Goal: Task Accomplishment & Management: Manage account settings

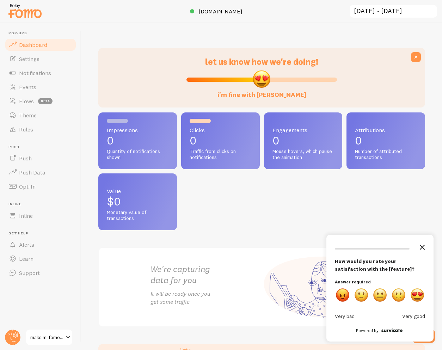
click at [423, 242] on icon "Close the survey" at bounding box center [423, 247] width 14 height 14
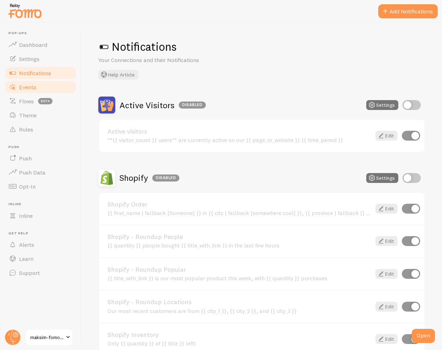
click at [26, 89] on span "Events" at bounding box center [27, 87] width 17 height 7
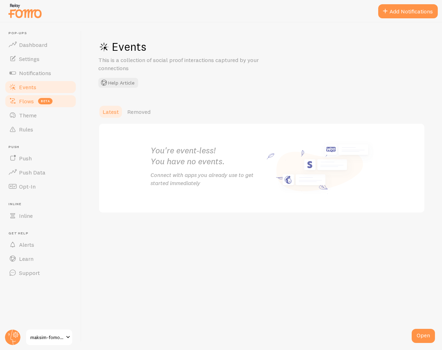
click at [46, 103] on span "beta" at bounding box center [45, 101] width 14 height 6
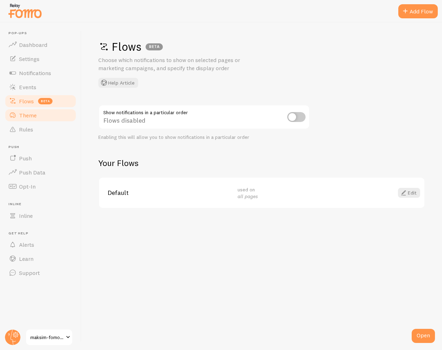
click at [38, 112] on link "Theme" at bounding box center [40, 115] width 73 height 14
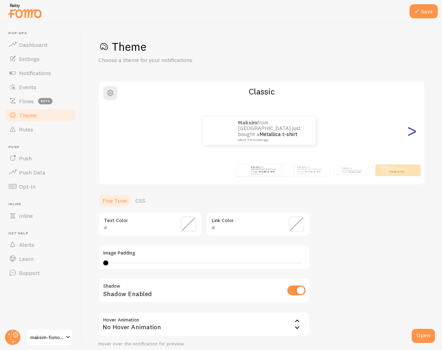
click at [408, 131] on div ">" at bounding box center [412, 130] width 8 height 51
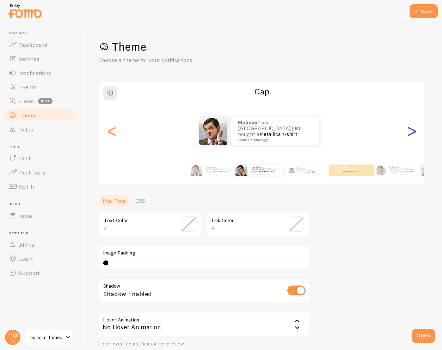
click at [408, 131] on div ">" at bounding box center [412, 130] width 8 height 51
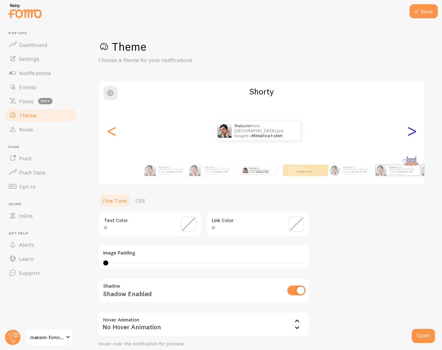
click at [408, 131] on div ">" at bounding box center [412, 130] width 8 height 51
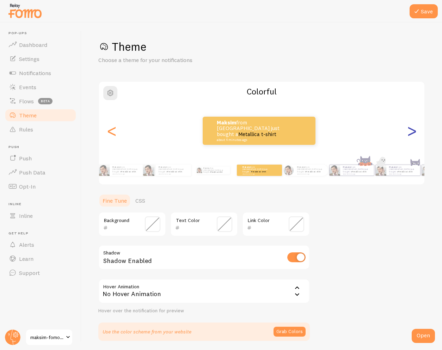
click at [408, 133] on div ">" at bounding box center [412, 130] width 8 height 51
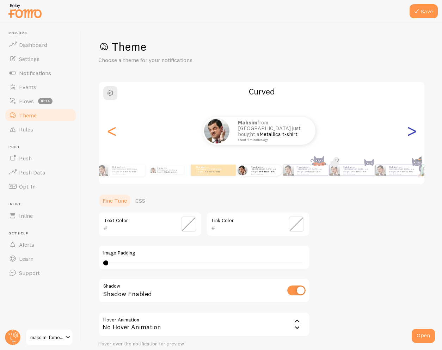
click at [408, 133] on div ">" at bounding box center [412, 130] width 8 height 51
type input "0"
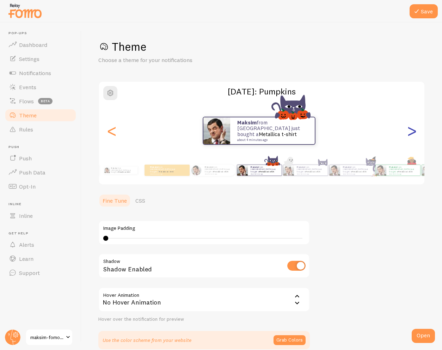
click at [408, 133] on div ">" at bounding box center [412, 130] width 8 height 51
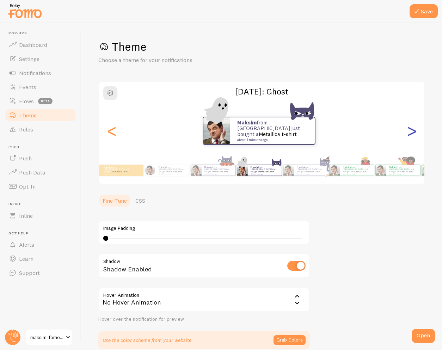
click at [408, 133] on div ">" at bounding box center [412, 130] width 8 height 51
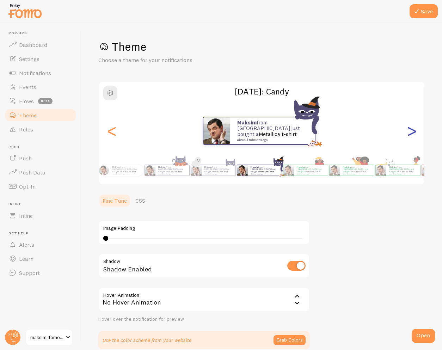
click at [408, 133] on div ">" at bounding box center [412, 130] width 8 height 51
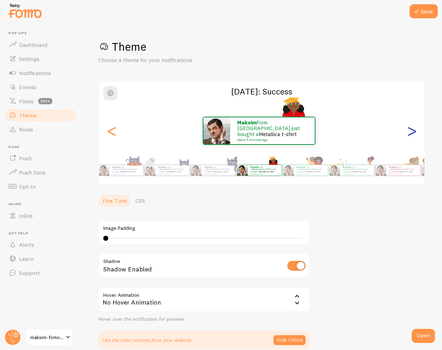
click at [408, 133] on div ">" at bounding box center [412, 130] width 8 height 51
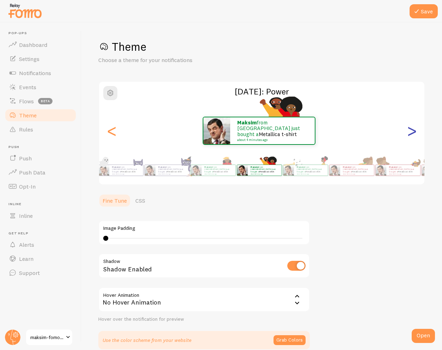
click at [408, 133] on div ">" at bounding box center [412, 130] width 8 height 51
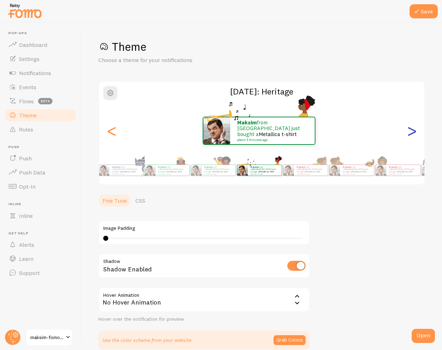
click at [408, 133] on div ">" at bounding box center [412, 130] width 8 height 51
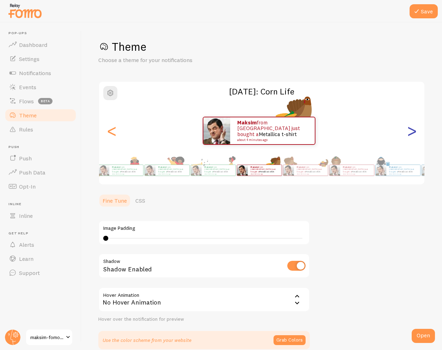
click at [408, 133] on div ">" at bounding box center [412, 130] width 8 height 51
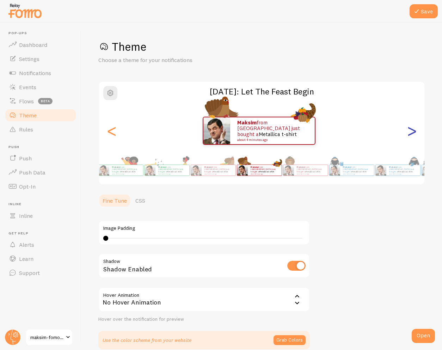
click at [408, 133] on div ">" at bounding box center [412, 130] width 8 height 51
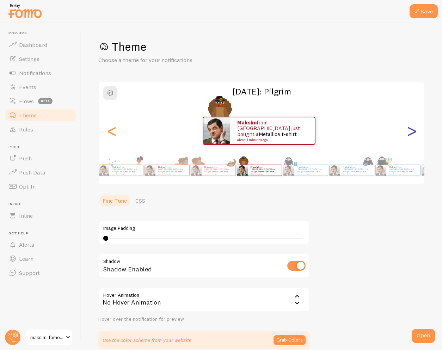
click at [408, 133] on div ">" at bounding box center [412, 130] width 8 height 51
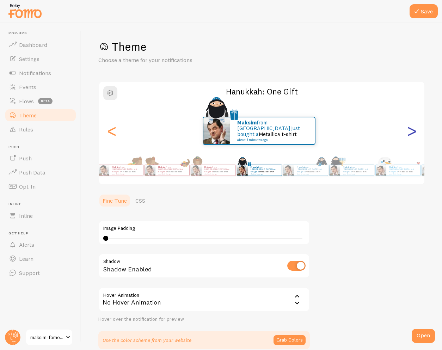
click at [408, 133] on div ">" at bounding box center [412, 130] width 8 height 51
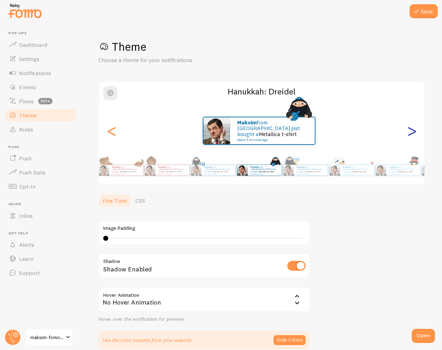
click at [408, 133] on div ">" at bounding box center [412, 130] width 8 height 51
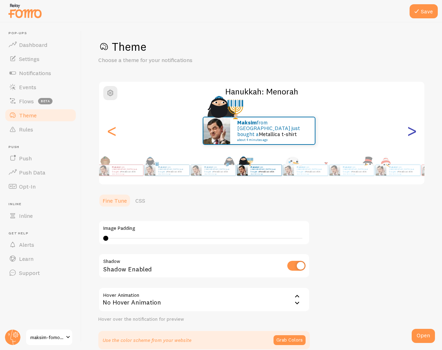
click at [408, 133] on div ">" at bounding box center [412, 130] width 8 height 51
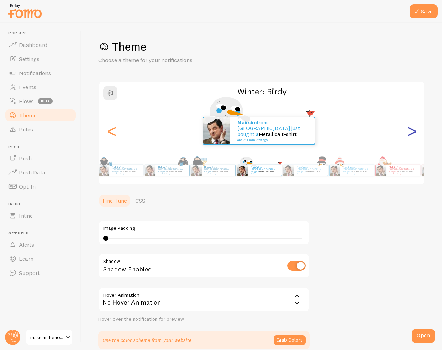
click at [408, 133] on div ">" at bounding box center [412, 130] width 8 height 51
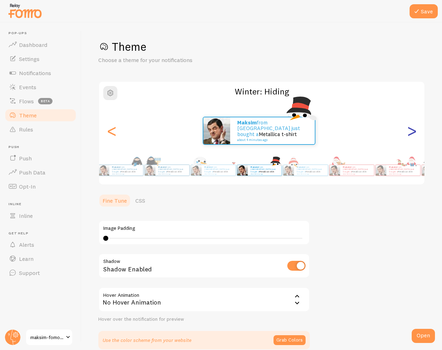
click at [408, 133] on div ">" at bounding box center [412, 130] width 8 height 51
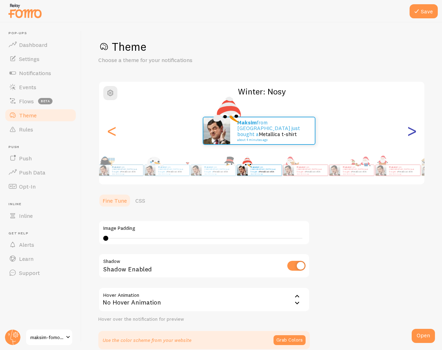
click at [408, 133] on div ">" at bounding box center [412, 130] width 8 height 51
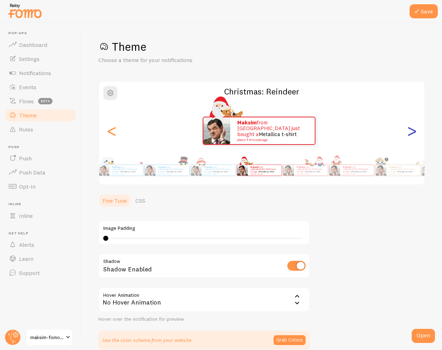
click at [408, 133] on div ">" at bounding box center [412, 130] width 8 height 51
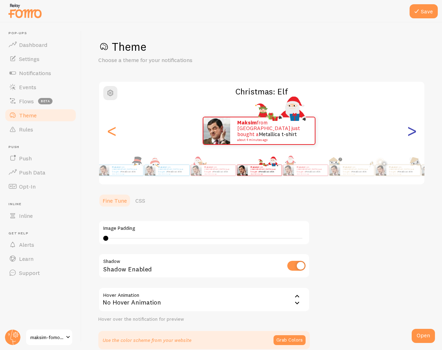
click at [408, 133] on div ">" at bounding box center [412, 130] width 8 height 51
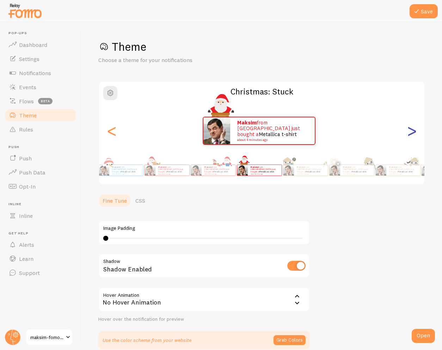
click at [408, 133] on div ">" at bounding box center [412, 130] width 8 height 51
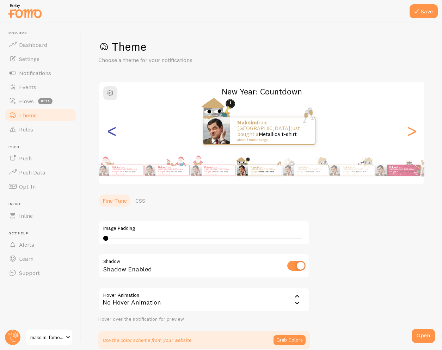
click at [115, 132] on div "<" at bounding box center [112, 130] width 8 height 51
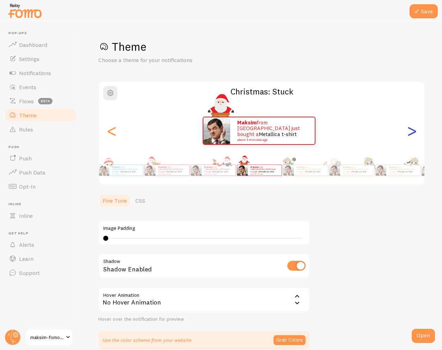
click at [408, 132] on div ">" at bounding box center [412, 130] width 8 height 51
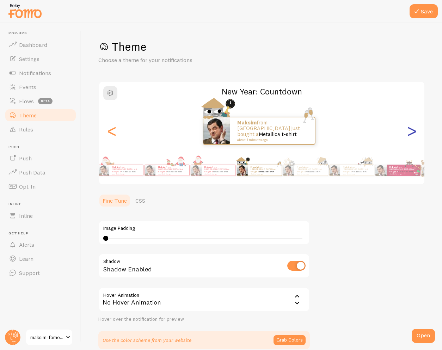
click at [408, 132] on div ">" at bounding box center [412, 130] width 8 height 51
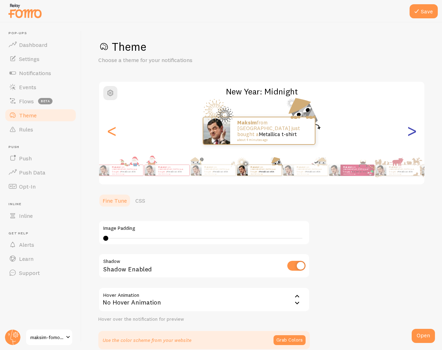
click at [408, 132] on div ">" at bounding box center [412, 130] width 8 height 51
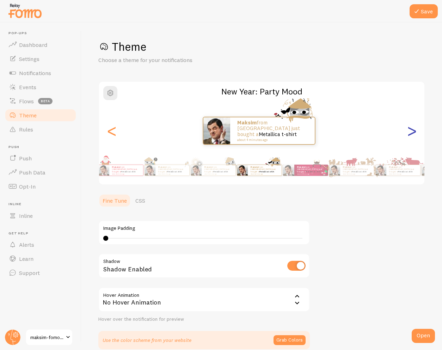
click at [408, 132] on div ">" at bounding box center [412, 130] width 8 height 51
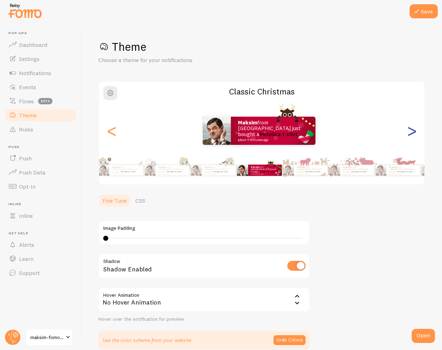
click at [408, 132] on div ">" at bounding box center [412, 130] width 8 height 51
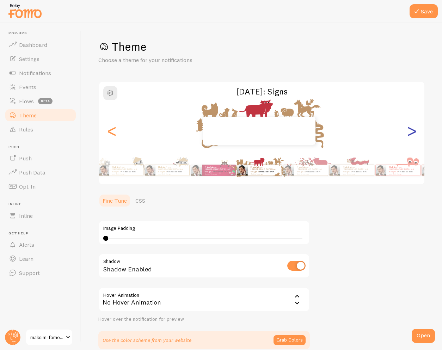
click at [408, 132] on div ">" at bounding box center [412, 130] width 8 height 51
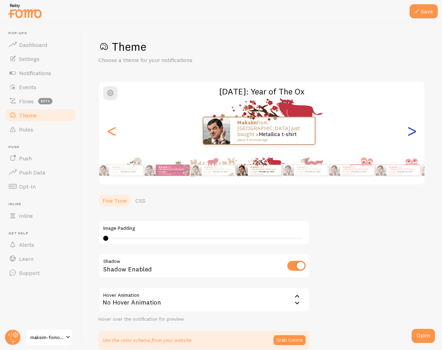
click at [408, 132] on div ">" at bounding box center [412, 130] width 8 height 51
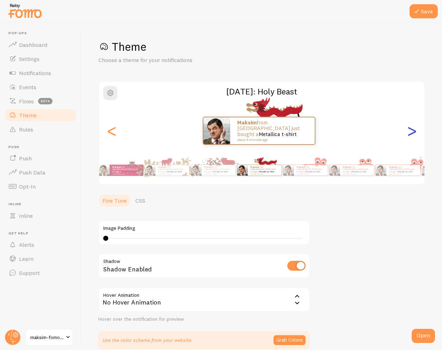
click at [408, 132] on div ">" at bounding box center [412, 130] width 8 height 51
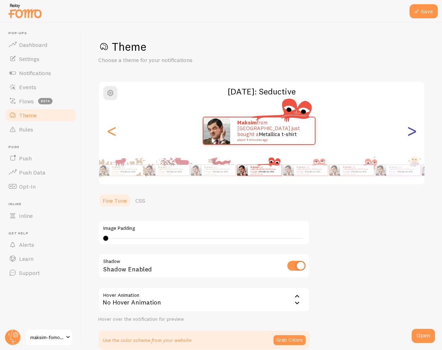
click at [408, 132] on div ">" at bounding box center [412, 130] width 8 height 51
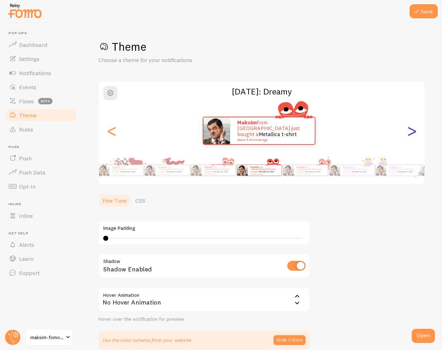
click at [408, 132] on div ">" at bounding box center [412, 130] width 8 height 51
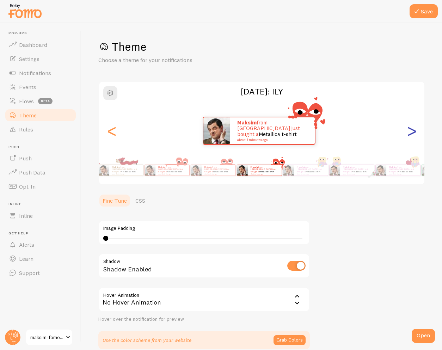
click at [408, 132] on div ">" at bounding box center [412, 130] width 8 height 51
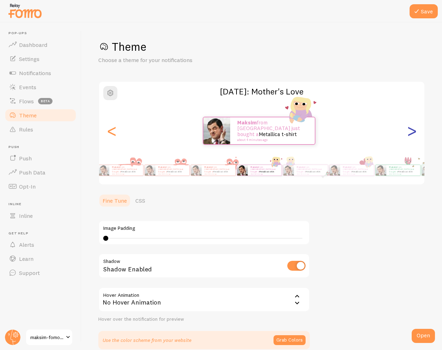
click at [408, 132] on div ">" at bounding box center [412, 130] width 8 height 51
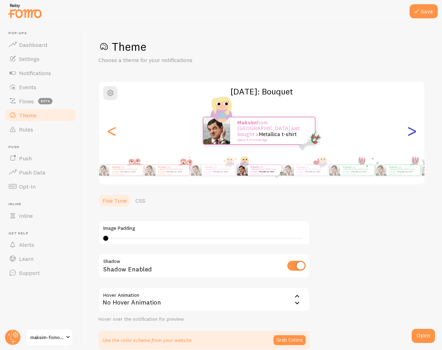
click at [408, 132] on div ">" at bounding box center [412, 130] width 8 height 51
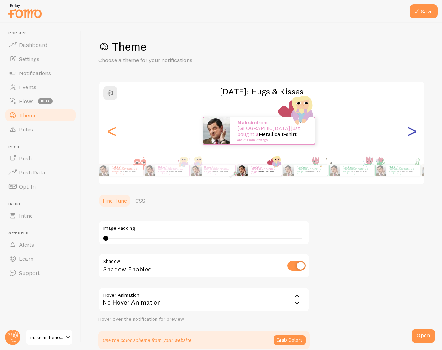
click at [408, 132] on div ">" at bounding box center [412, 130] width 8 height 51
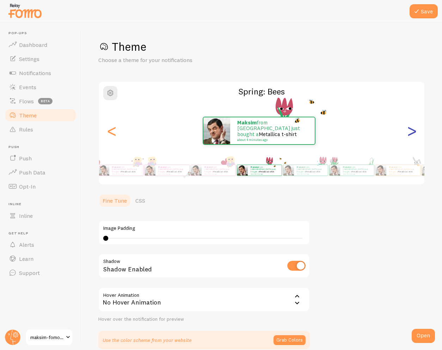
click at [408, 132] on div ">" at bounding box center [412, 130] width 8 height 51
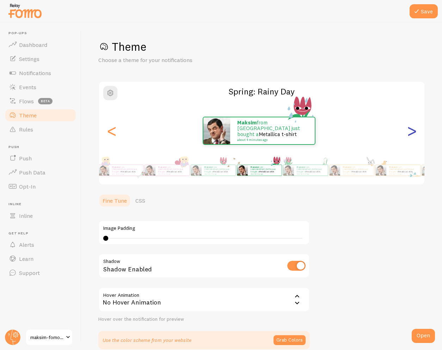
click at [408, 132] on div ">" at bounding box center [412, 130] width 8 height 51
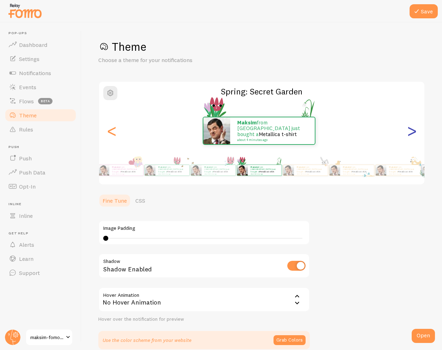
click at [408, 132] on div ">" at bounding box center [412, 130] width 8 height 51
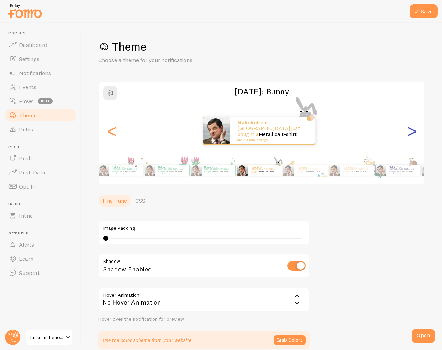
click at [408, 132] on div ">" at bounding box center [412, 130] width 8 height 51
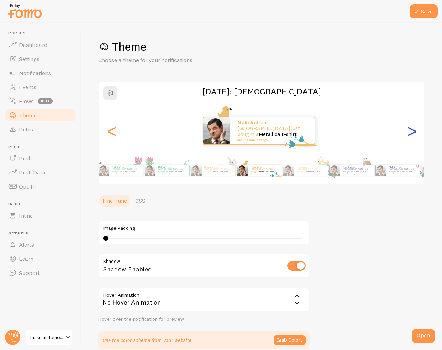
click at [408, 132] on div ">" at bounding box center [412, 130] width 8 height 51
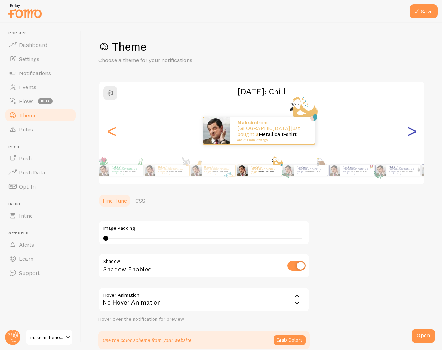
click at [408, 132] on div ">" at bounding box center [412, 130] width 8 height 51
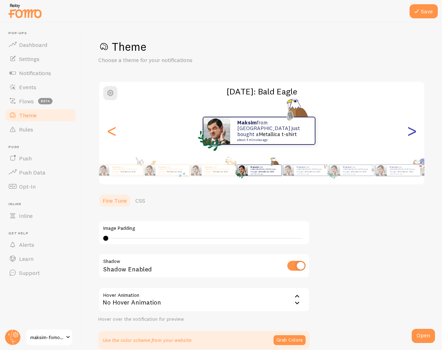
click at [408, 132] on div ">" at bounding box center [412, 130] width 8 height 51
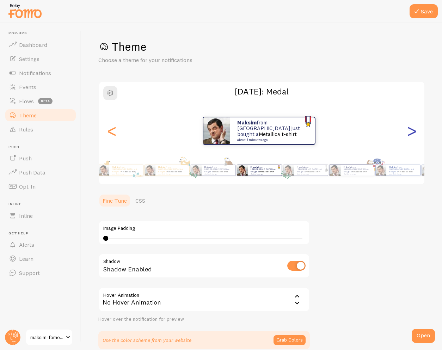
click at [411, 129] on div ">" at bounding box center [412, 130] width 8 height 51
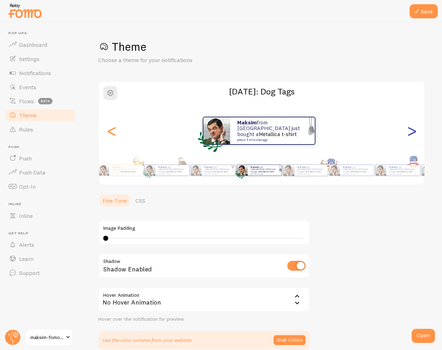
click at [411, 129] on div ">" at bounding box center [412, 130] width 8 height 51
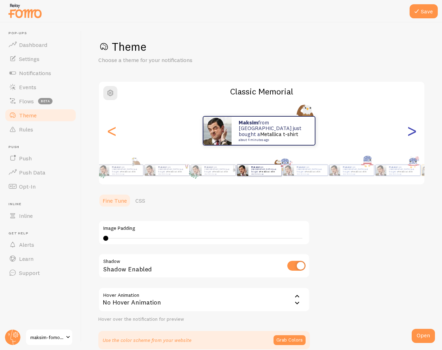
click at [411, 129] on div ">" at bounding box center [412, 130] width 8 height 51
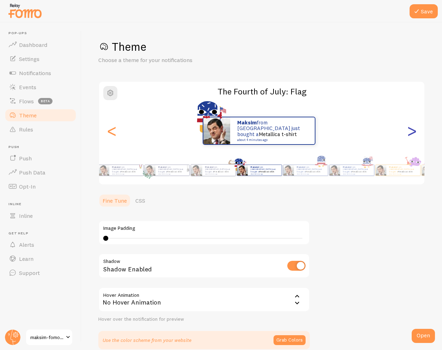
click at [411, 129] on div ">" at bounding box center [412, 130] width 8 height 51
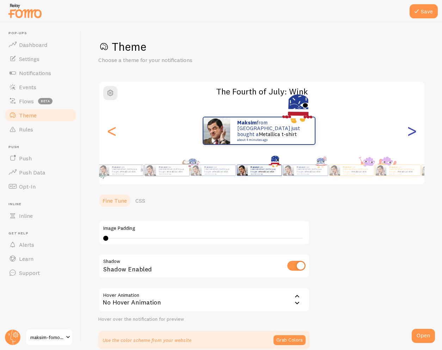
click at [411, 129] on div ">" at bounding box center [412, 130] width 8 height 51
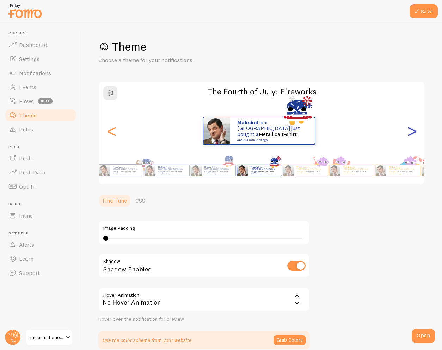
click at [411, 129] on div ">" at bounding box center [412, 130] width 8 height 51
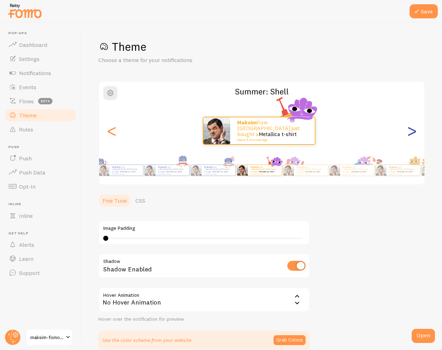
click at [411, 129] on div ">" at bounding box center [412, 130] width 8 height 51
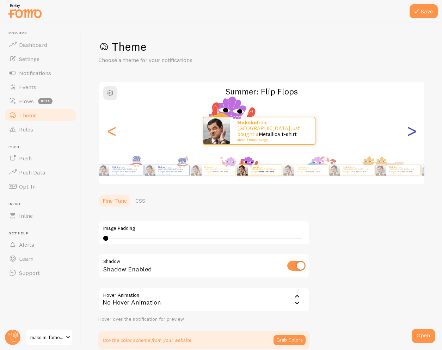
click at [411, 129] on div ">" at bounding box center [412, 130] width 8 height 51
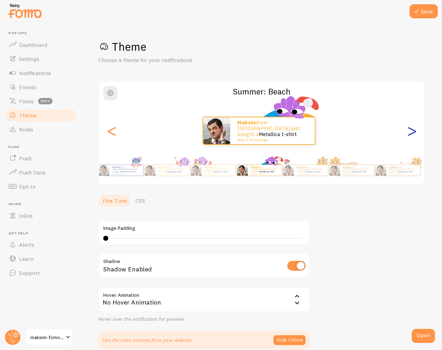
click at [411, 129] on div ">" at bounding box center [412, 130] width 8 height 51
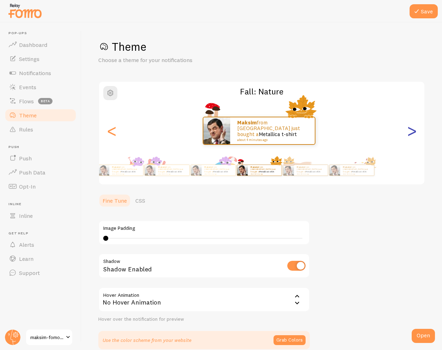
click at [411, 129] on div ">" at bounding box center [412, 130] width 8 height 51
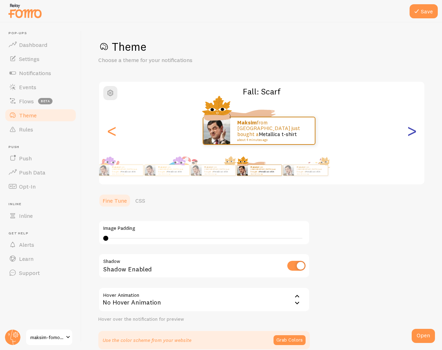
click at [411, 129] on div ">" at bounding box center [412, 130] width 8 height 51
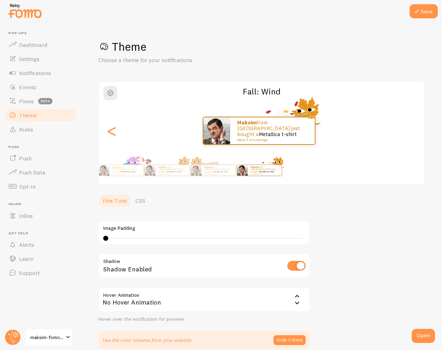
click at [411, 129] on div "Maksim from [GEOGRAPHIC_DATA] just bought a Metallica t-shirt about 4 minutes a…" at bounding box center [259, 131] width 320 height 28
click at [53, 163] on link "Push" at bounding box center [40, 158] width 73 height 14
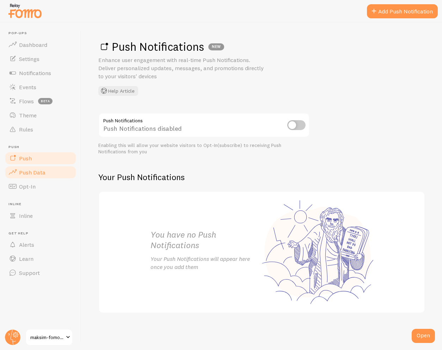
click at [23, 170] on span "Push Data" at bounding box center [32, 172] width 26 height 7
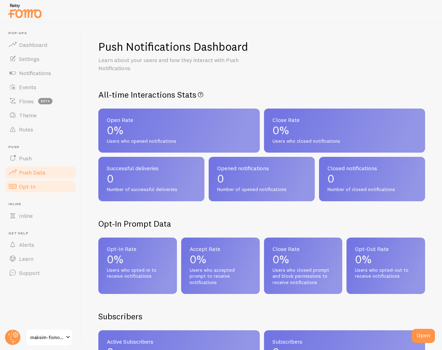
click at [27, 184] on span "Opt-In" at bounding box center [27, 186] width 17 height 7
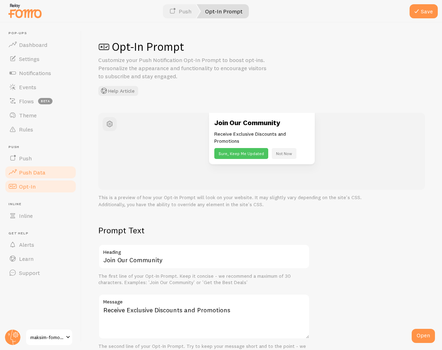
click at [36, 171] on span "Push Data" at bounding box center [32, 172] width 26 height 7
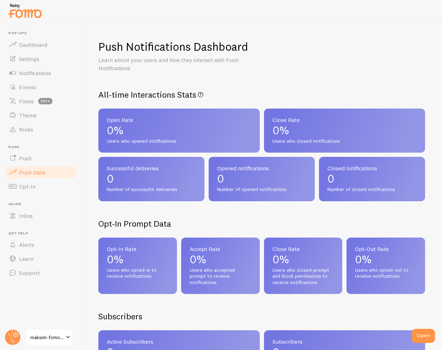
scroll to position [258, 0]
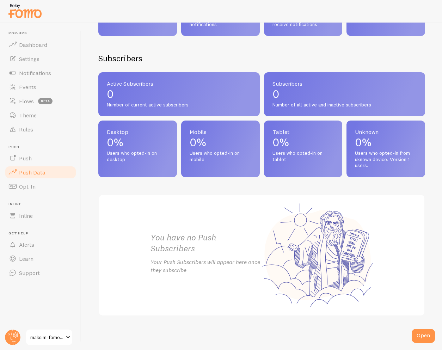
click at [292, 153] on span "Users who opted-in on tablet" at bounding box center [304, 156] width 62 height 12
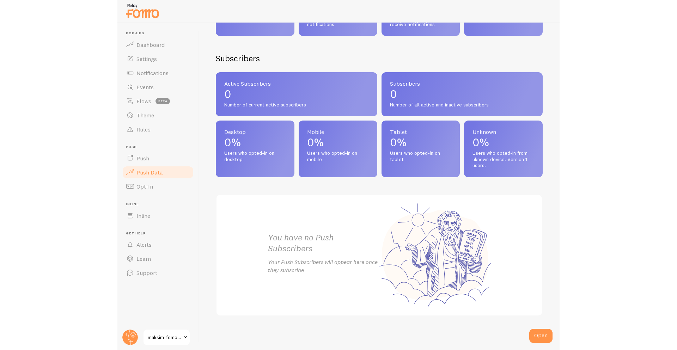
scroll to position [0, 0]
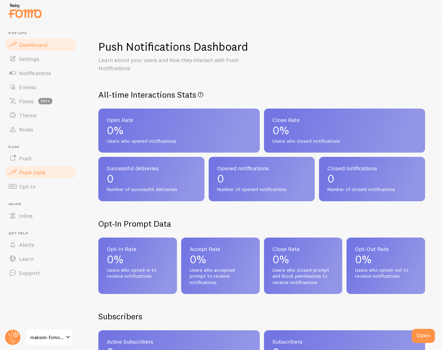
click at [59, 45] on link "Dashboard" at bounding box center [40, 45] width 73 height 14
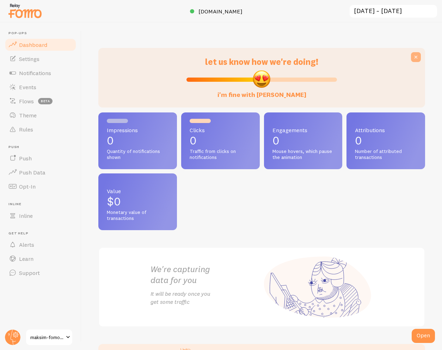
click at [413, 57] on icon at bounding box center [416, 57] width 7 height 7
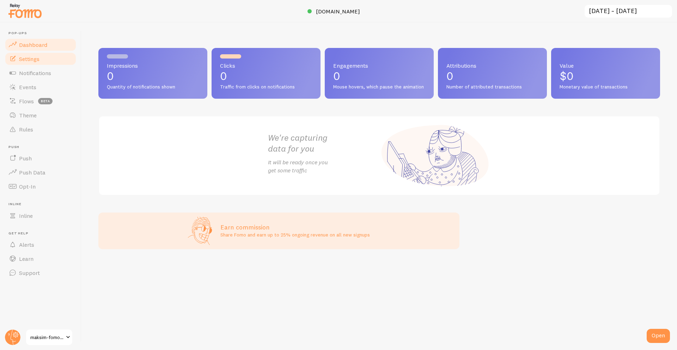
click at [65, 59] on link "Settings" at bounding box center [40, 59] width 73 height 14
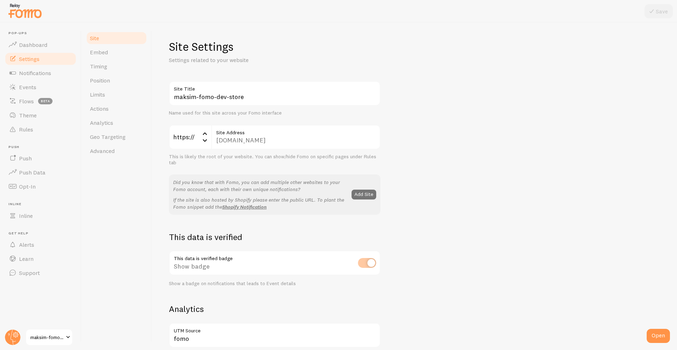
scroll to position [322, 0]
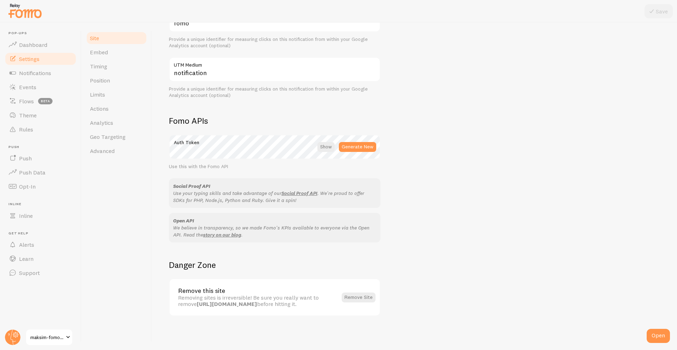
click at [240, 295] on div "Removing sites is irreversible! Be sure you really want to remove [URL][DOMAIN_…" at bounding box center [257, 301] width 159 height 13
